Goal: Task Accomplishment & Management: Manage account settings

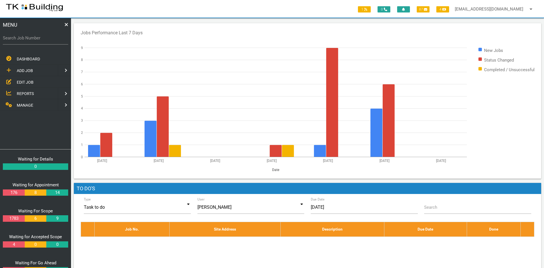
click at [24, 81] on span "EDIT JOB" at bounding box center [25, 82] width 17 height 5
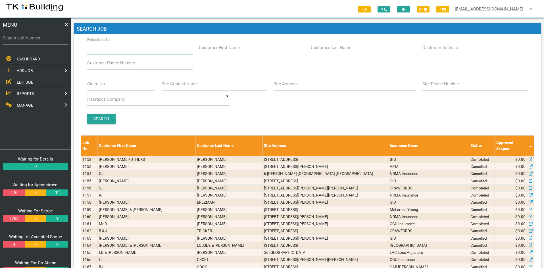
click at [131, 49] on input "Related Job No." at bounding box center [139, 47] width 105 height 13
type input "29726"
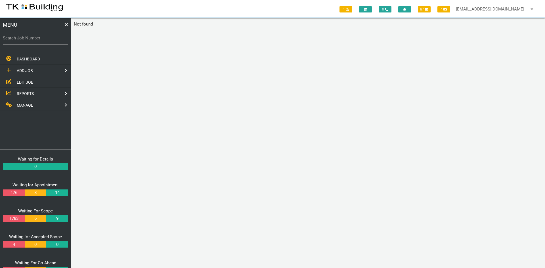
click at [28, 84] on span "EDIT JOB" at bounding box center [25, 82] width 17 height 5
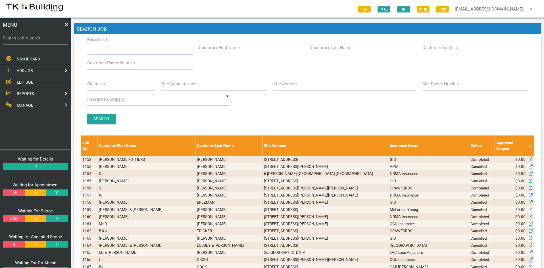
click at [123, 49] on input "Related Job No." at bounding box center [139, 47] width 105 height 13
type input "29726"
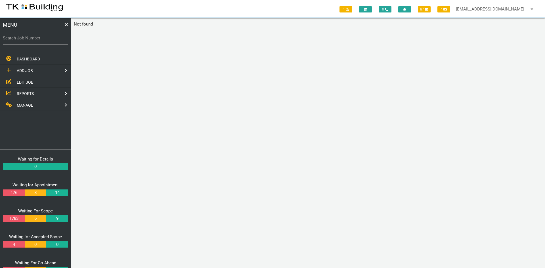
click at [30, 81] on span "EDIT JOB" at bounding box center [25, 82] width 17 height 5
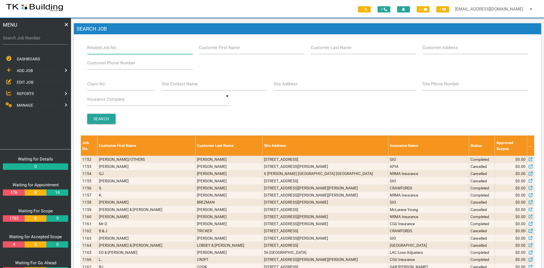
click at [127, 51] on input "Related Job No." at bounding box center [139, 47] width 105 height 13
type input "27926"
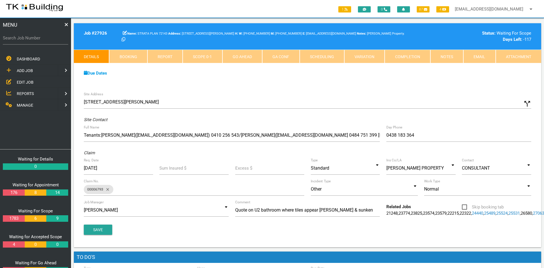
click at [27, 80] on span "EDIT JOB" at bounding box center [25, 82] width 17 height 5
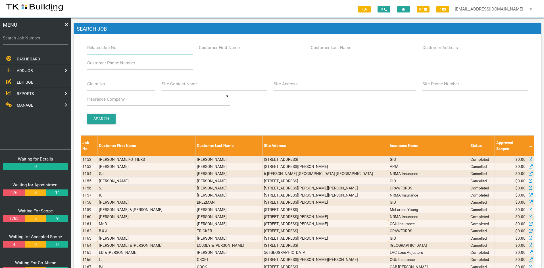
click at [127, 48] on input "Related Job No." at bounding box center [139, 47] width 105 height 13
type input "27764"
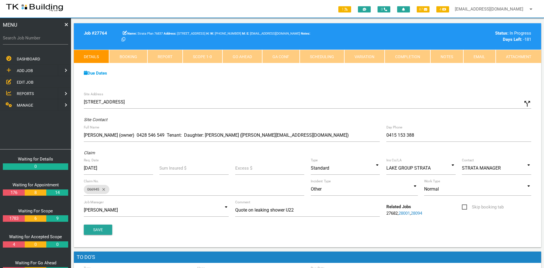
click at [264, 88] on div "Due Dates Waiting for Appointment From [DATE] To [DATE] Waiting For Scope From …" at bounding box center [307, 76] width 467 height 26
click at [29, 81] on span "EDIT JOB" at bounding box center [25, 82] width 17 height 5
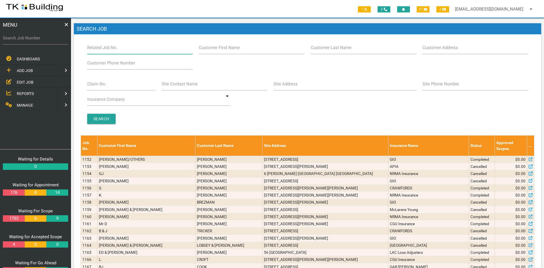
click at [119, 51] on input "Related Job No." at bounding box center [139, 47] width 105 height 13
type input "27833"
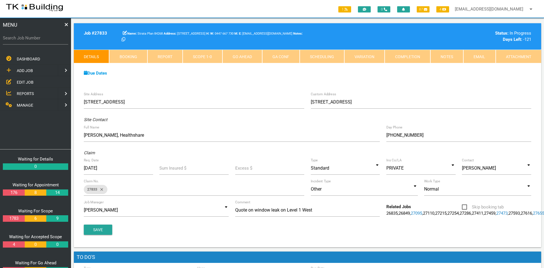
click at [22, 81] on span "EDIT JOB" at bounding box center [25, 82] width 17 height 5
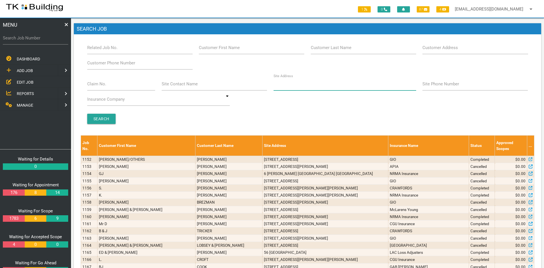
click at [315, 85] on input "Site Address" at bounding box center [344, 84] width 143 height 13
click at [130, 49] on input "Related Job No." at bounding box center [139, 47] width 105 height 13
type input "27484"
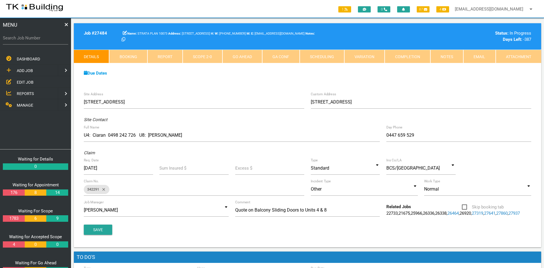
click at [259, 81] on div "Due Dates Waiting for Appointment From [DATE] To [DATE] Waiting For Scope From …" at bounding box center [307, 76] width 467 height 26
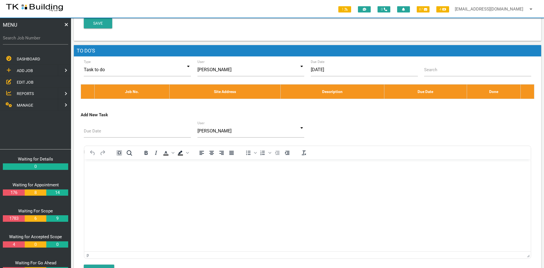
scroll to position [235, 0]
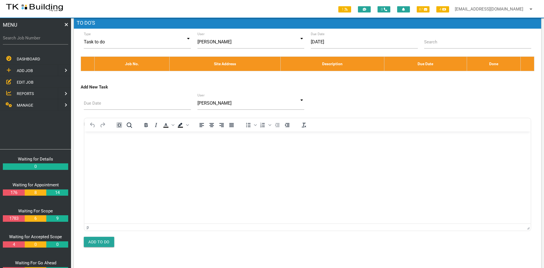
click at [25, 81] on span "EDIT JOB" at bounding box center [25, 82] width 17 height 5
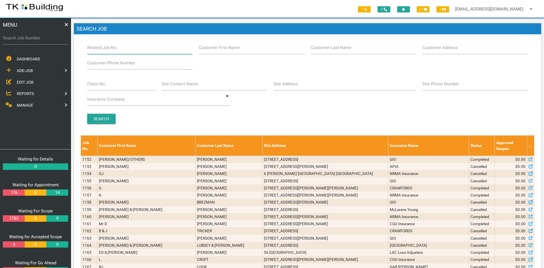
click at [117, 49] on input "Related Job No." at bounding box center [139, 47] width 105 height 13
type input "27363"
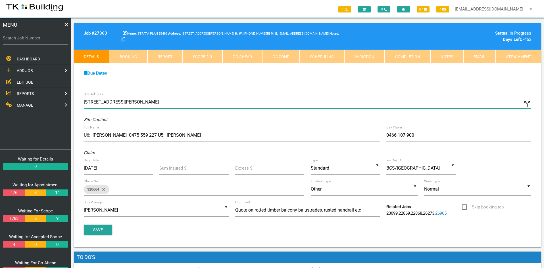
click at [288, 101] on input "[STREET_ADDRESS][PERSON_NAME]" at bounding box center [307, 102] width 447 height 13
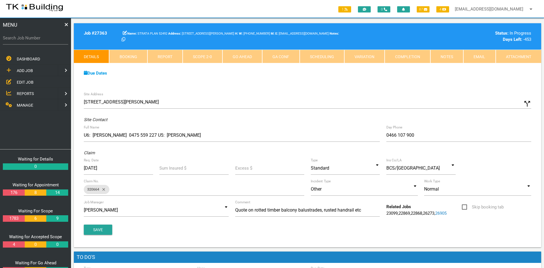
click at [447, 56] on link "Notes" at bounding box center [446, 57] width 33 height 14
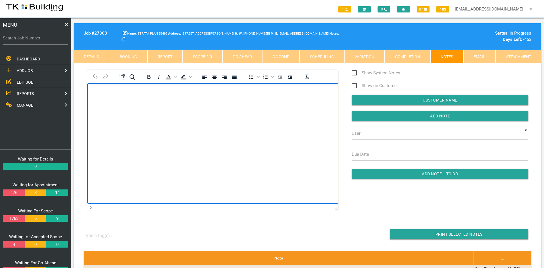
click at [193, 109] on html at bounding box center [212, 96] width 251 height 26
click at [195, 133] on html "Job complete Please invoice as per the quoted amount of $2,660.00 Inc GST Thanks" at bounding box center [212, 107] width 251 height 49
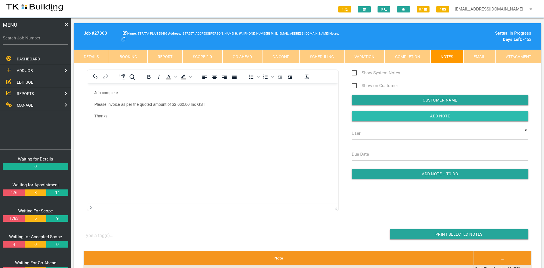
click at [433, 116] on input "button" at bounding box center [440, 116] width 177 height 10
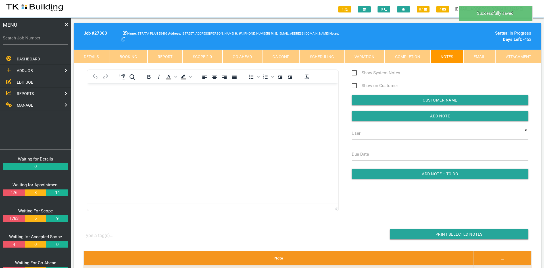
click at [218, 109] on html at bounding box center [212, 96] width 251 height 26
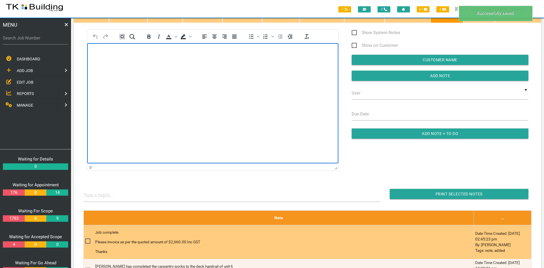
scroll to position [114, 0]
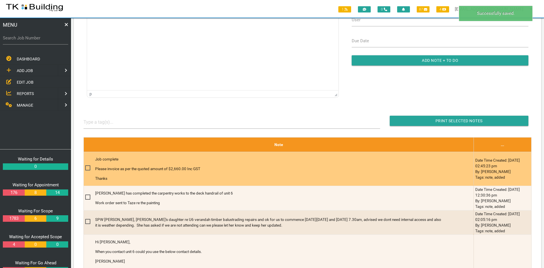
click at [88, 167] on span at bounding box center [90, 168] width 10 height 7
click at [88, 167] on input "checkbox" at bounding box center [87, 167] width 4 height 4
checkbox input "true"
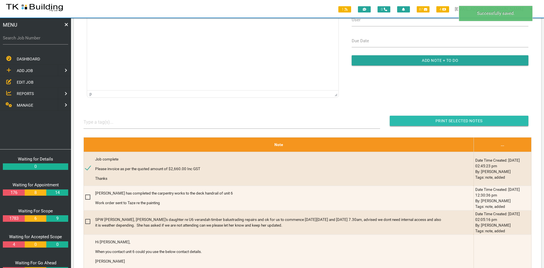
click at [446, 121] on input "Print Selected Notes" at bounding box center [459, 121] width 139 height 10
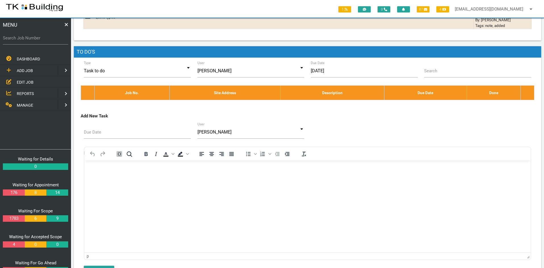
scroll to position [1180, 0]
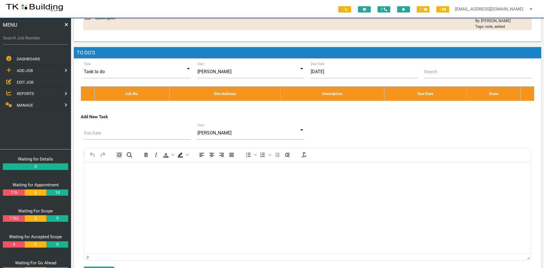
click at [22, 78] on link "EDIT JOB" at bounding box center [35, 82] width 73 height 12
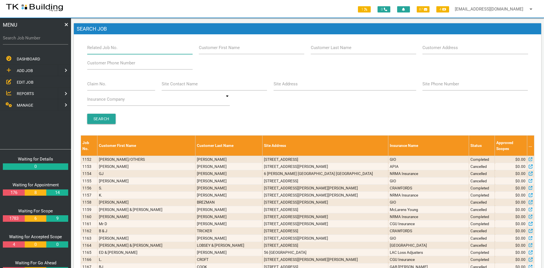
click at [130, 49] on input "Related Job No." at bounding box center [139, 47] width 105 height 13
type input "27799"
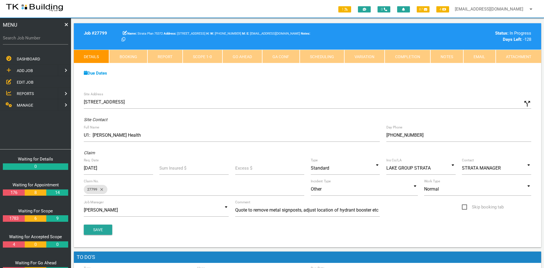
click at [318, 80] on div "Due Dates Waiting for Appointment From [DATE] To [DATE] Waiting For Scope From …" at bounding box center [307, 76] width 467 height 26
click at [455, 56] on link "Notes" at bounding box center [446, 57] width 33 height 14
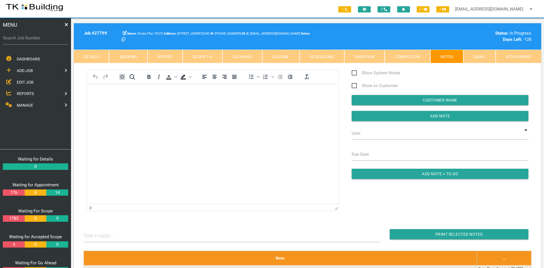
click at [195, 56] on link "Scope 1 - 0" at bounding box center [202, 57] width 39 height 14
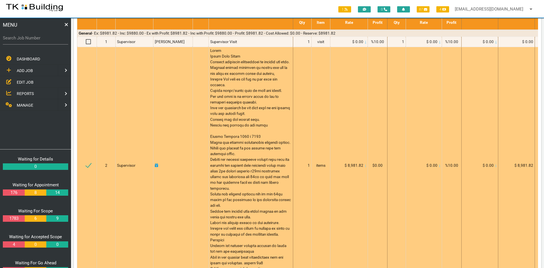
scroll to position [85, 0]
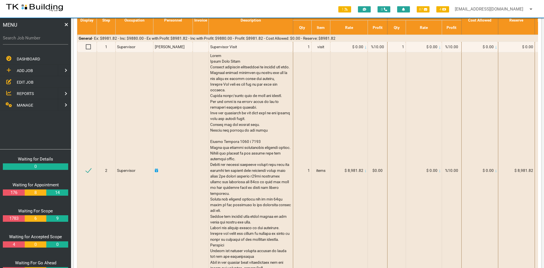
click at [19, 78] on link "EDIT JOB" at bounding box center [35, 82] width 73 height 12
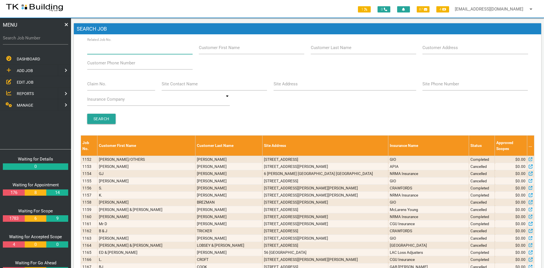
click at [126, 49] on input "Related Job No." at bounding box center [139, 47] width 105 height 13
type input "27677"
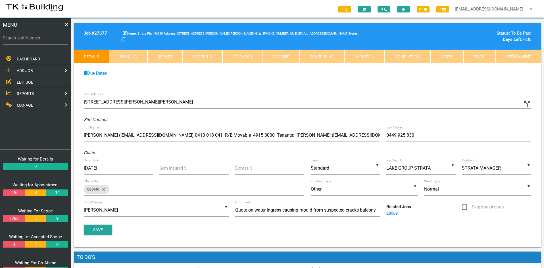
click at [22, 80] on span "EDIT JOB" at bounding box center [25, 82] width 17 height 5
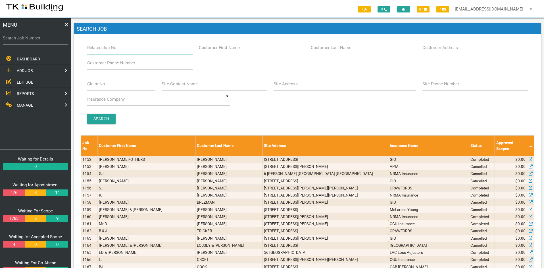
click at [124, 49] on input "Related Job No." at bounding box center [139, 47] width 105 height 13
type input "27914"
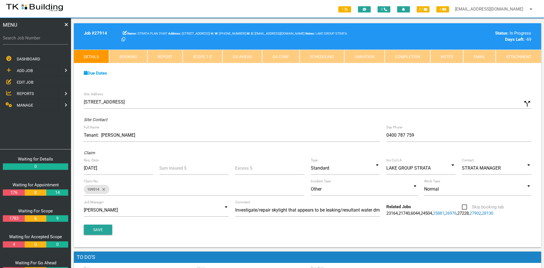
click at [283, 82] on div "Due Dates Waiting for Appointment From [DATE] To [DATE] Waiting For Scope From …" at bounding box center [307, 76] width 467 height 26
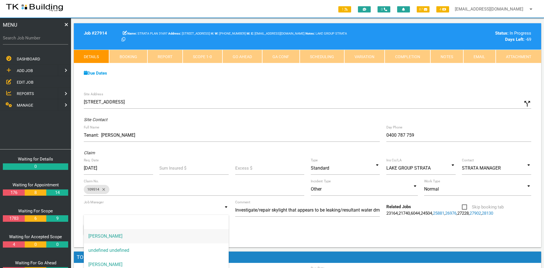
click at [221, 211] on input at bounding box center [156, 210] width 145 height 13
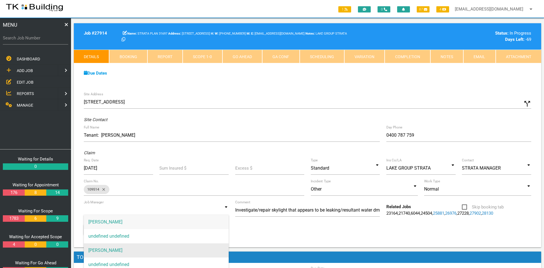
click at [121, 250] on span "[PERSON_NAME]" at bounding box center [156, 251] width 145 height 14
type input "[PERSON_NAME]"
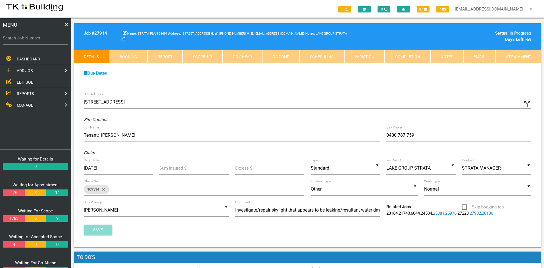
click at [100, 233] on button "Save" at bounding box center [98, 230] width 28 height 10
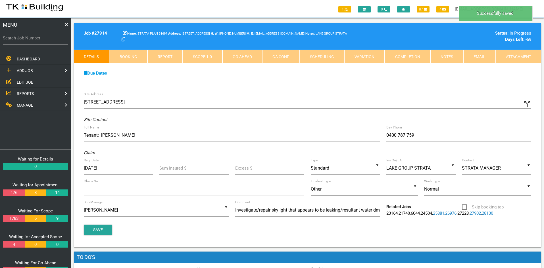
click at [350, 93] on div "Site Address [STREET_ADDRESS] call_split Custom Address Street [GEOGRAPHIC_DATA…" at bounding box center [307, 168] width 467 height 159
click at [445, 58] on link "Notes" at bounding box center [446, 57] width 33 height 14
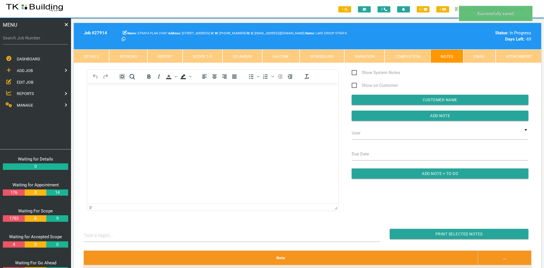
scroll to position [0, 0]
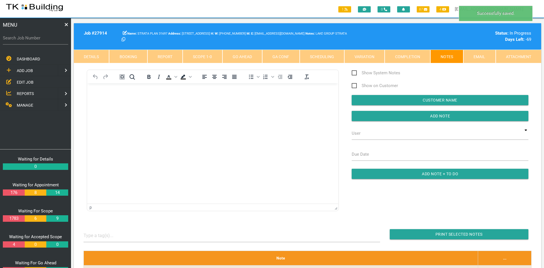
click at [209, 58] on link "Scope 1 - 0" at bounding box center [202, 57] width 39 height 14
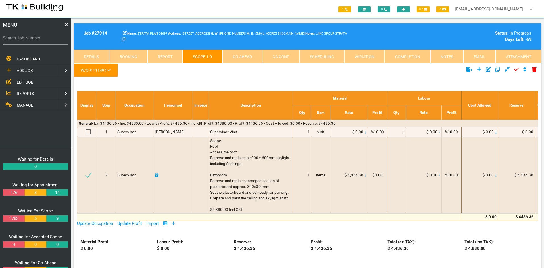
click at [312, 77] on ul "W/O # 111494" at bounding box center [229, 71] width 311 height 16
click at [277, 75] on ul "W/O # 111494" at bounding box center [229, 71] width 311 height 16
click at [99, 56] on link "Details" at bounding box center [91, 57] width 35 height 14
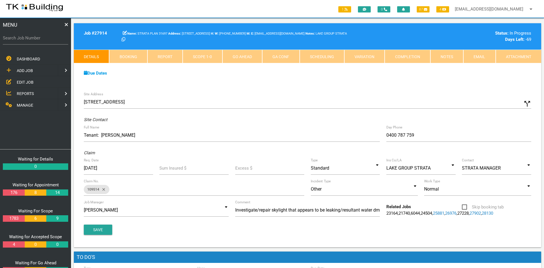
click at [265, 89] on div "Site Address [STREET_ADDRESS] call_split Custom Address Street [GEOGRAPHIC_DATA…" at bounding box center [307, 168] width 467 height 159
click at [200, 58] on link "Scope 1 - 0" at bounding box center [202, 57] width 39 height 14
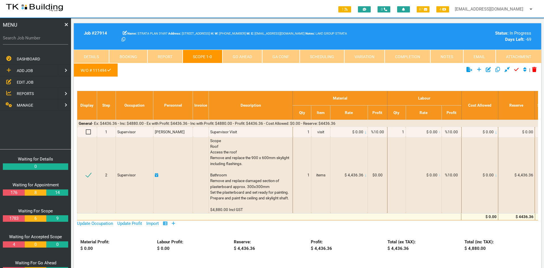
drag, startPoint x: 165, startPoint y: 72, endPoint x: 198, endPoint y: 66, distance: 34.5
click at [165, 72] on ul "W/O # 111494" at bounding box center [229, 71] width 311 height 16
click at [443, 53] on link "Notes" at bounding box center [446, 57] width 33 height 14
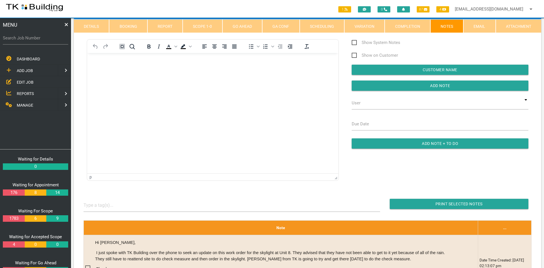
scroll to position [28, 0]
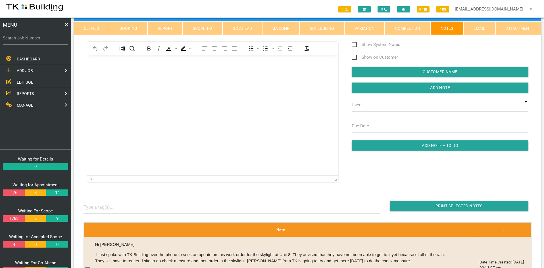
click at [179, 81] on html at bounding box center [212, 68] width 251 height 26
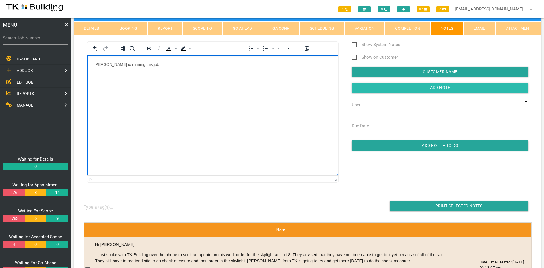
click at [443, 84] on input "Add Note" at bounding box center [440, 88] width 177 height 10
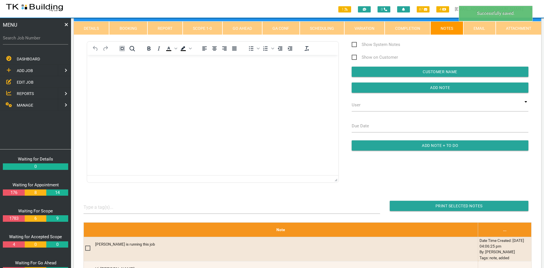
click at [291, 81] on html at bounding box center [212, 68] width 251 height 26
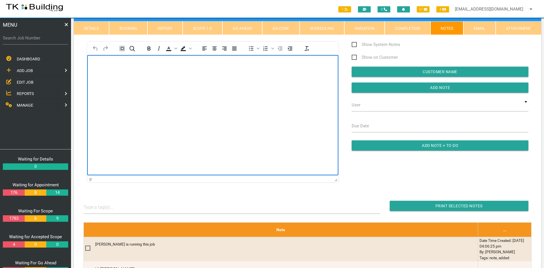
click at [230, 81] on html at bounding box center [212, 68] width 251 height 26
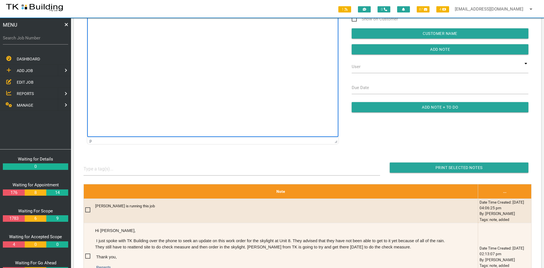
scroll to position [57, 0]
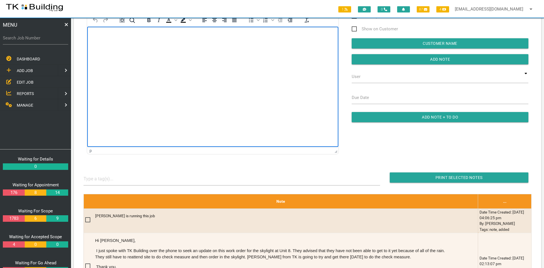
click at [220, 53] on html at bounding box center [212, 40] width 251 height 26
